Goal: Navigation & Orientation: Find specific page/section

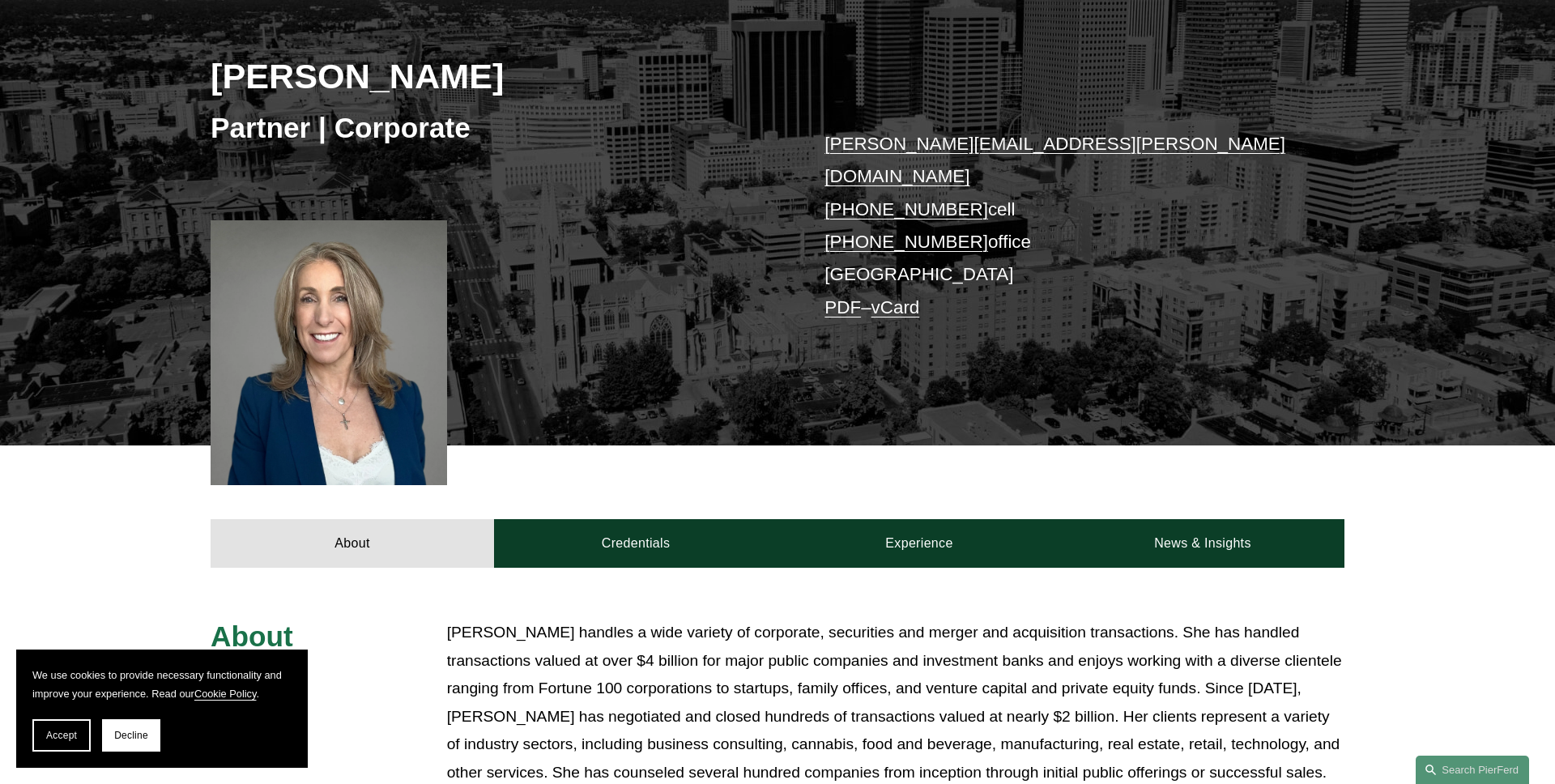
scroll to position [216, 0]
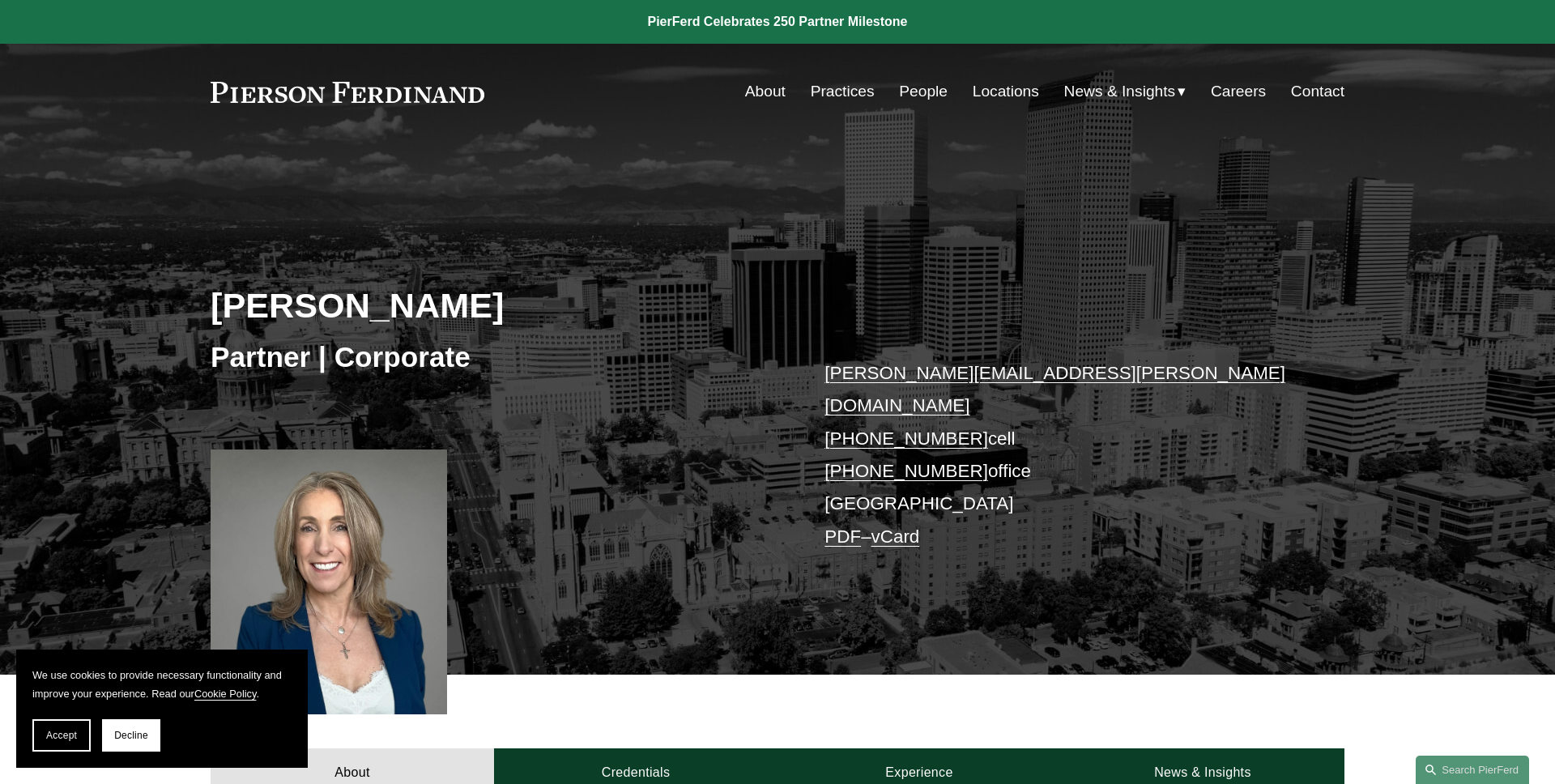
click at [925, 92] on link "People" at bounding box center [923, 91] width 49 height 31
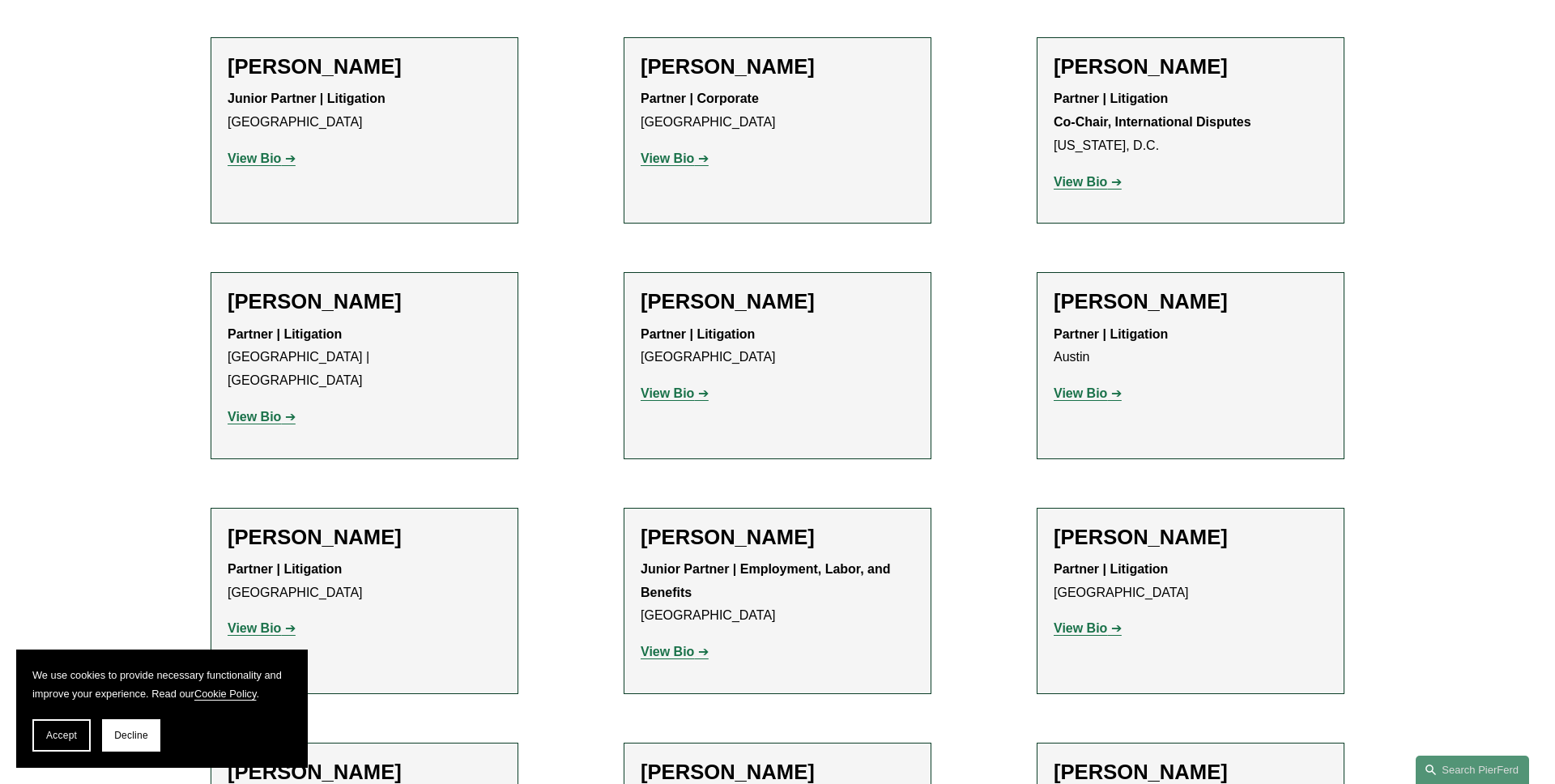
scroll to position [2776, 0]
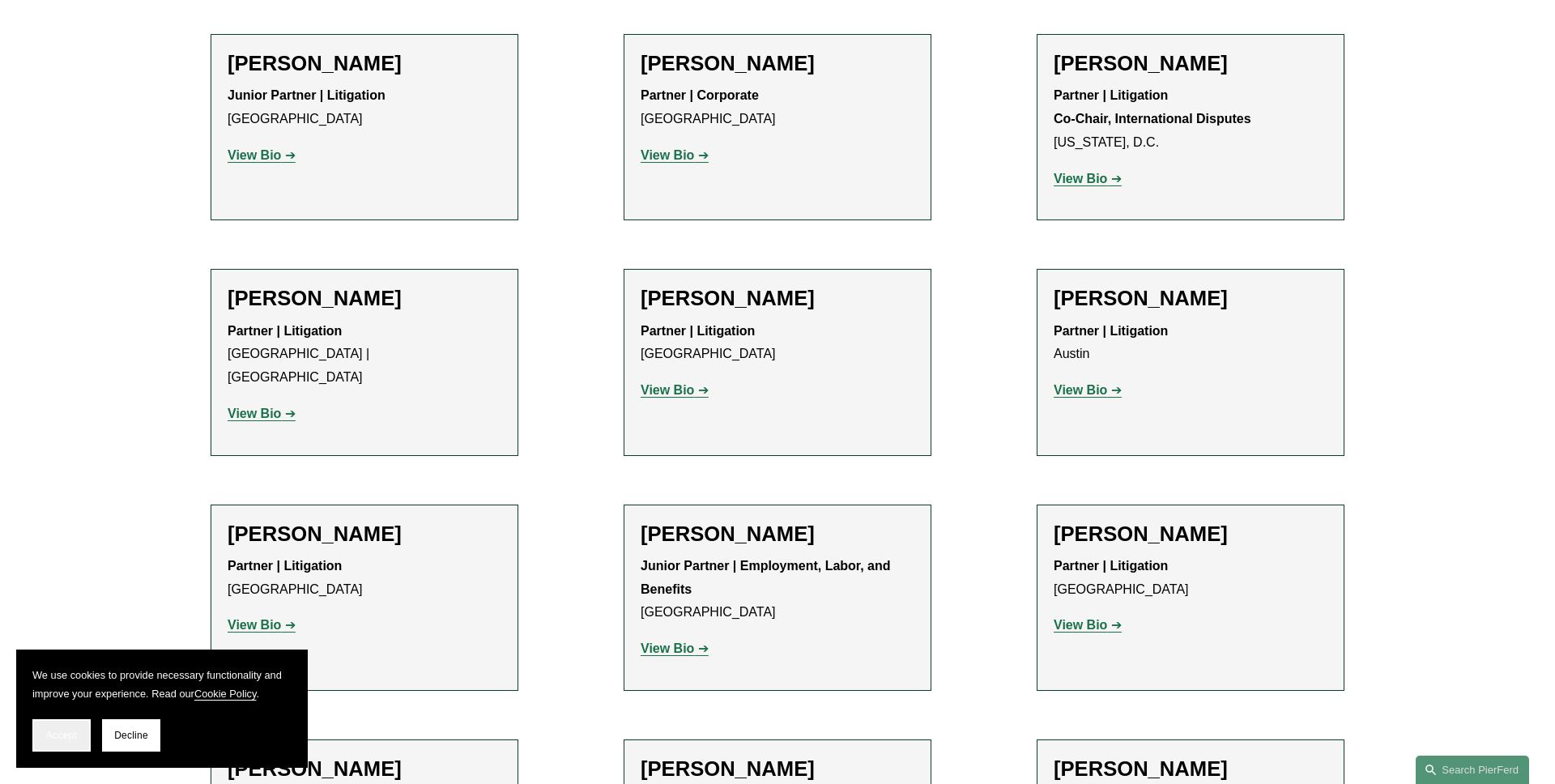
click at [52, 734] on span "Accept" at bounding box center [61, 736] width 31 height 12
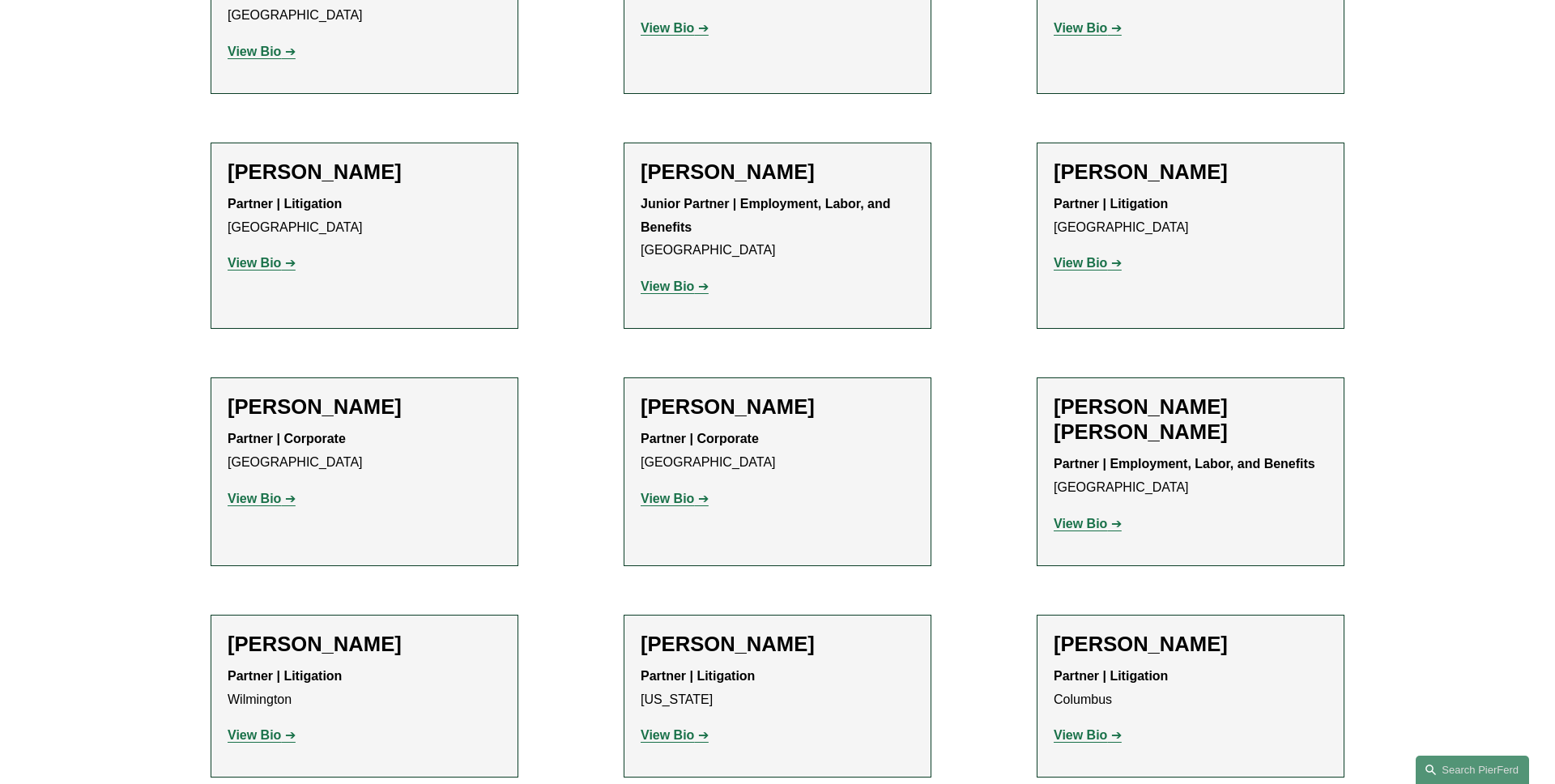
scroll to position [3151, 0]
